Goal: Task Accomplishment & Management: Complete application form

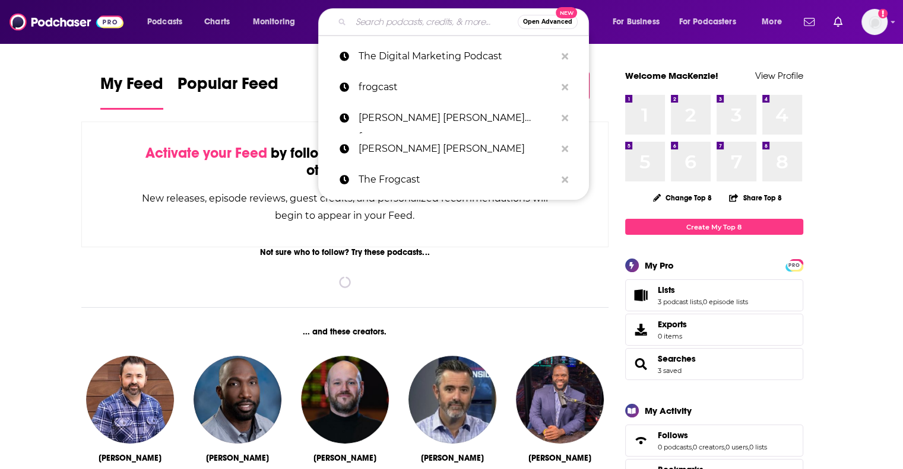
click at [368, 22] on input "Search podcasts, credits, & more..." at bounding box center [434, 21] width 167 height 19
paste input "American Art Collective"
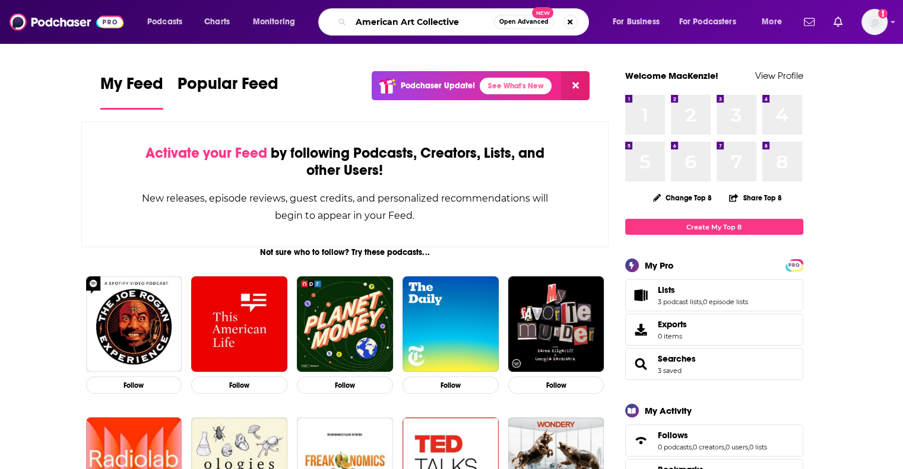
type input "American Art Collective"
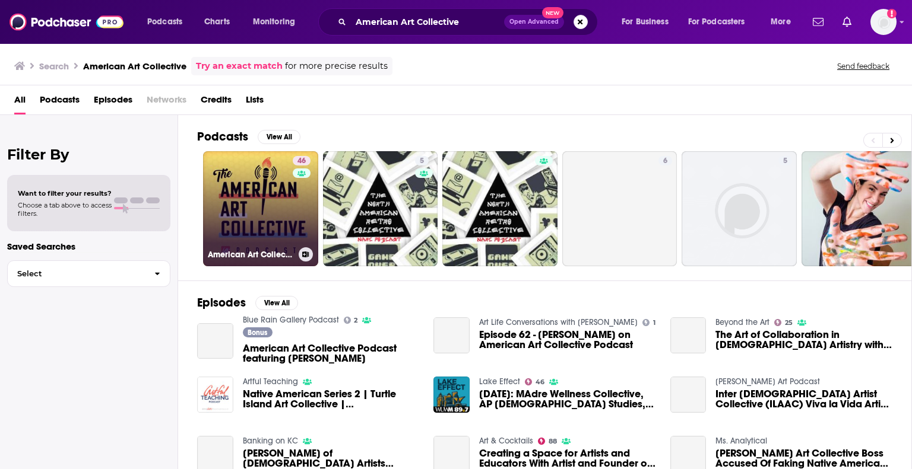
click at [265, 194] on link "46 American Art Collective" at bounding box center [260, 208] width 115 height 115
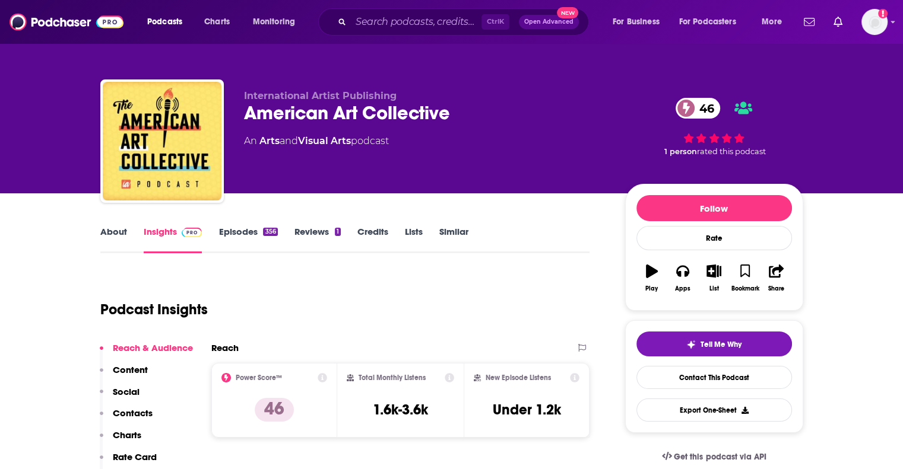
click at [120, 230] on link "About" at bounding box center [113, 239] width 27 height 27
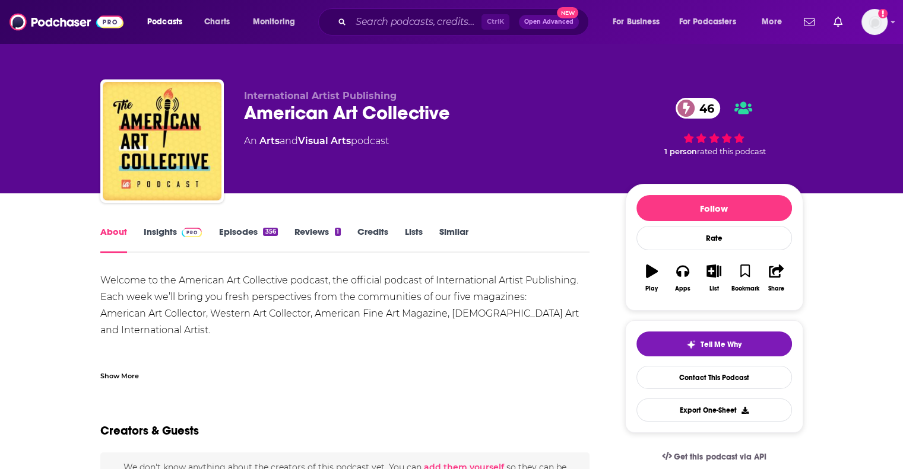
click at [155, 226] on link "Insights" at bounding box center [173, 239] width 59 height 27
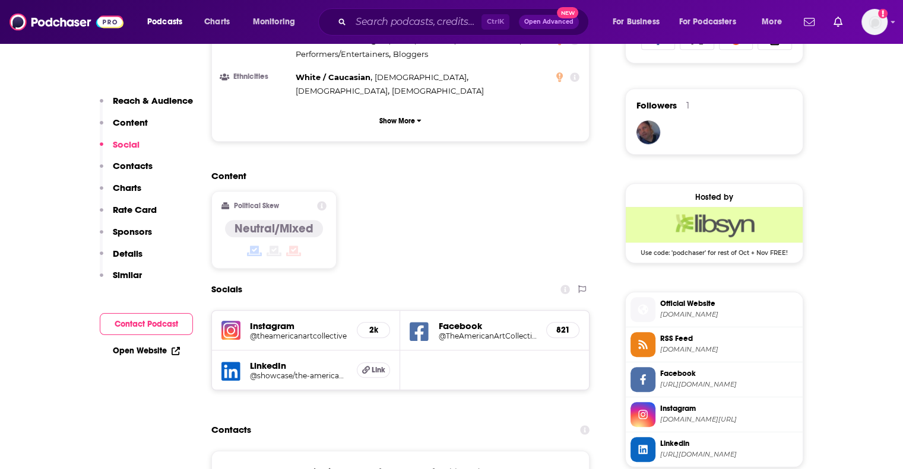
scroll to position [831, 0]
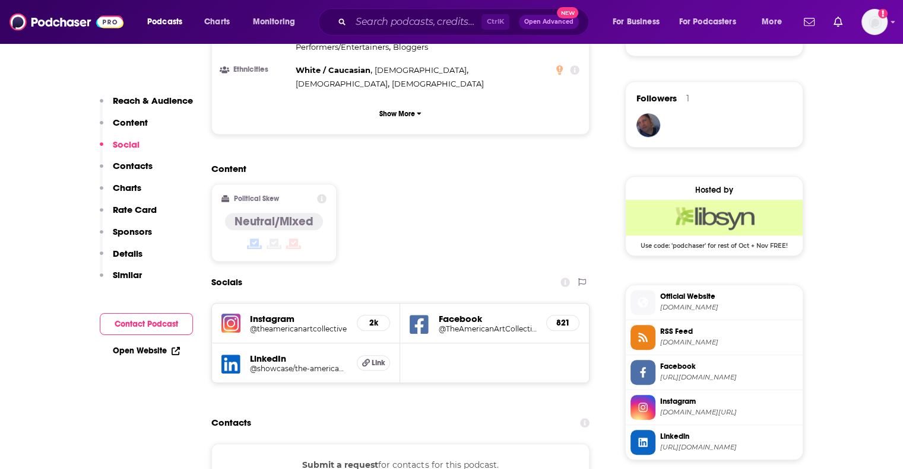
click at [459, 313] on h5 "Facebook" at bounding box center [487, 318] width 99 height 11
click at [417, 315] on icon at bounding box center [419, 324] width 19 height 19
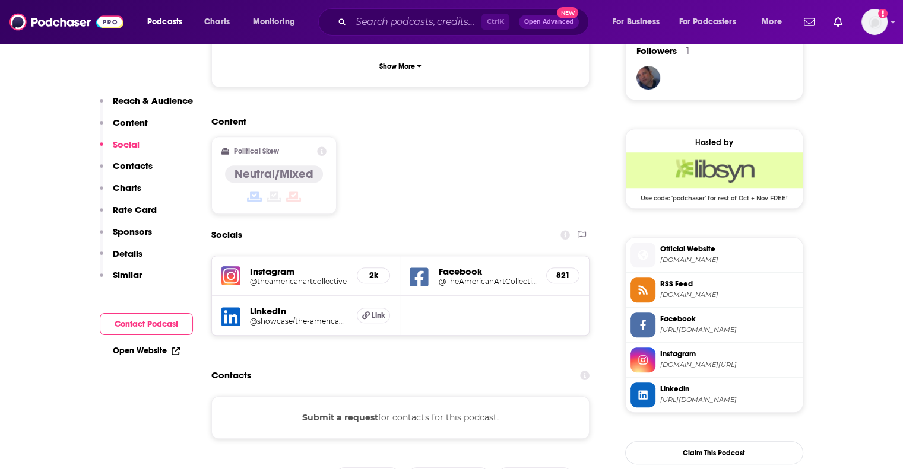
scroll to position [950, 0]
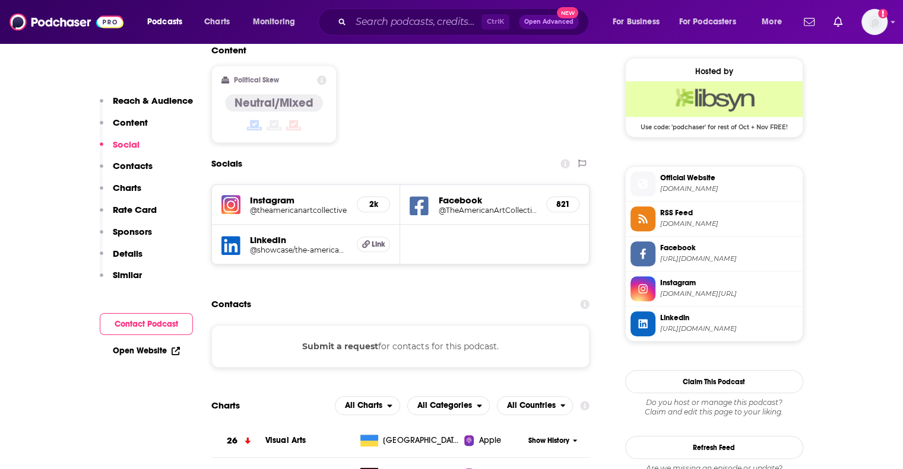
click at [348, 340] on button "Submit a request" at bounding box center [340, 346] width 76 height 13
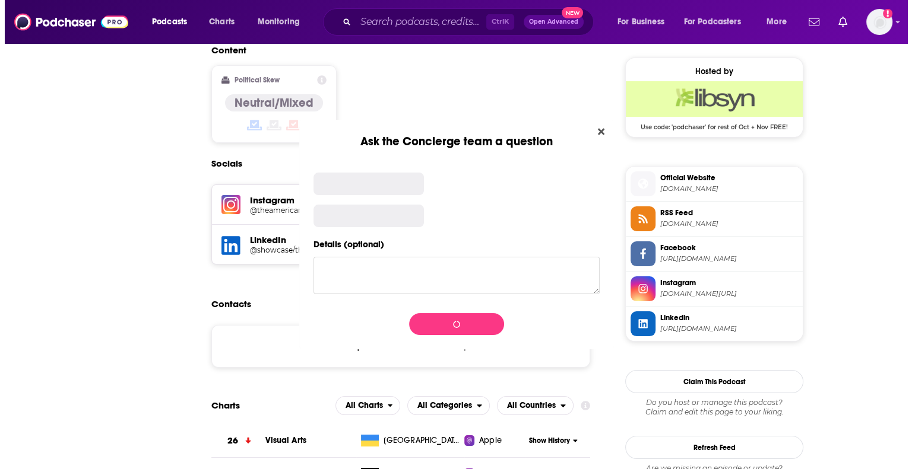
scroll to position [0, 0]
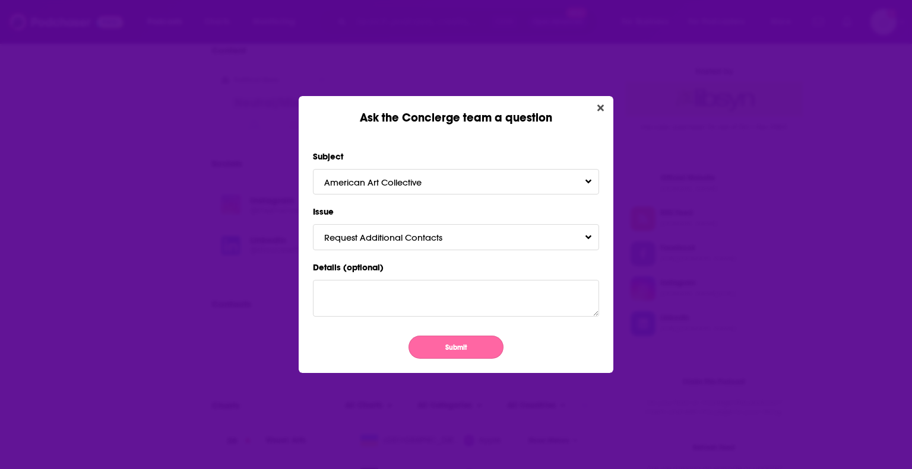
click at [465, 353] on button "Submit" at bounding box center [455, 347] width 95 height 23
